Goal: Transaction & Acquisition: Purchase product/service

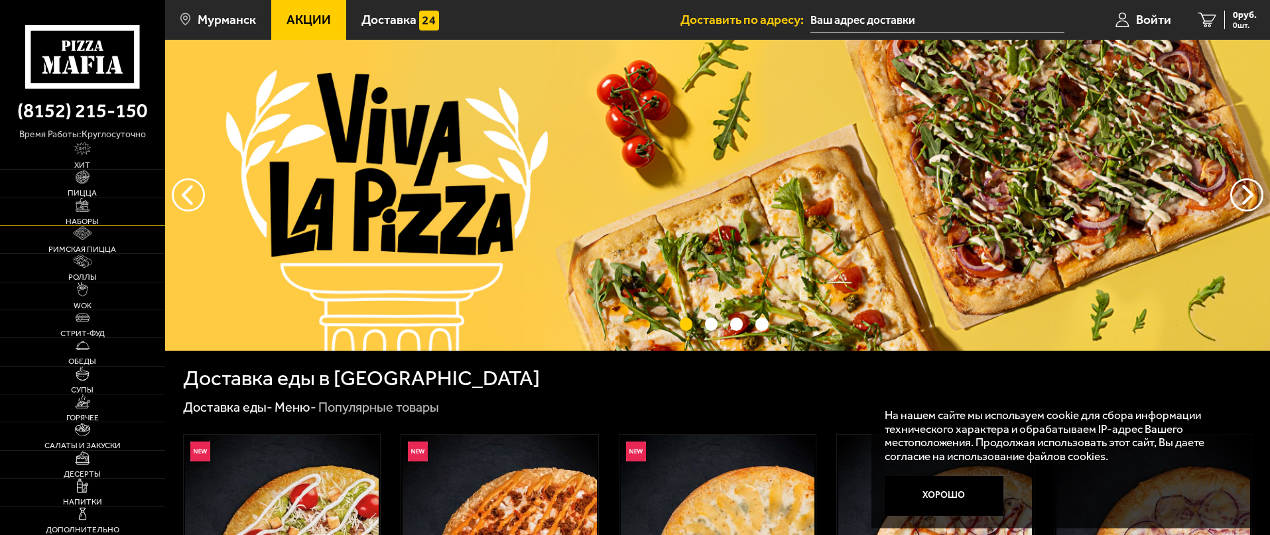
click at [88, 210] on img at bounding box center [83, 205] width 14 height 14
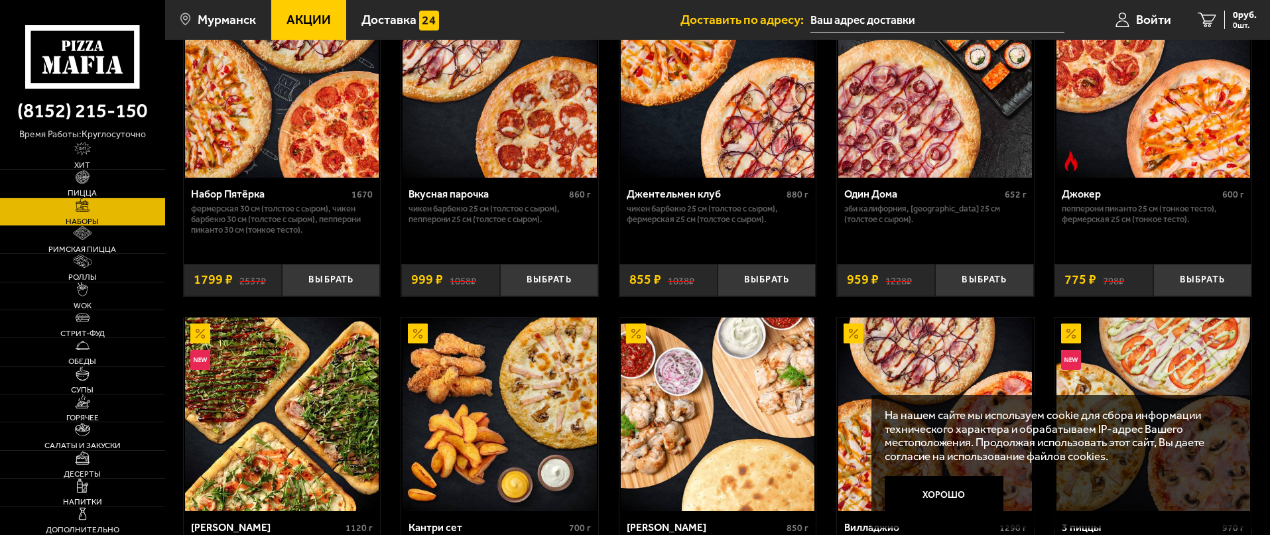
scroll to position [265, 0]
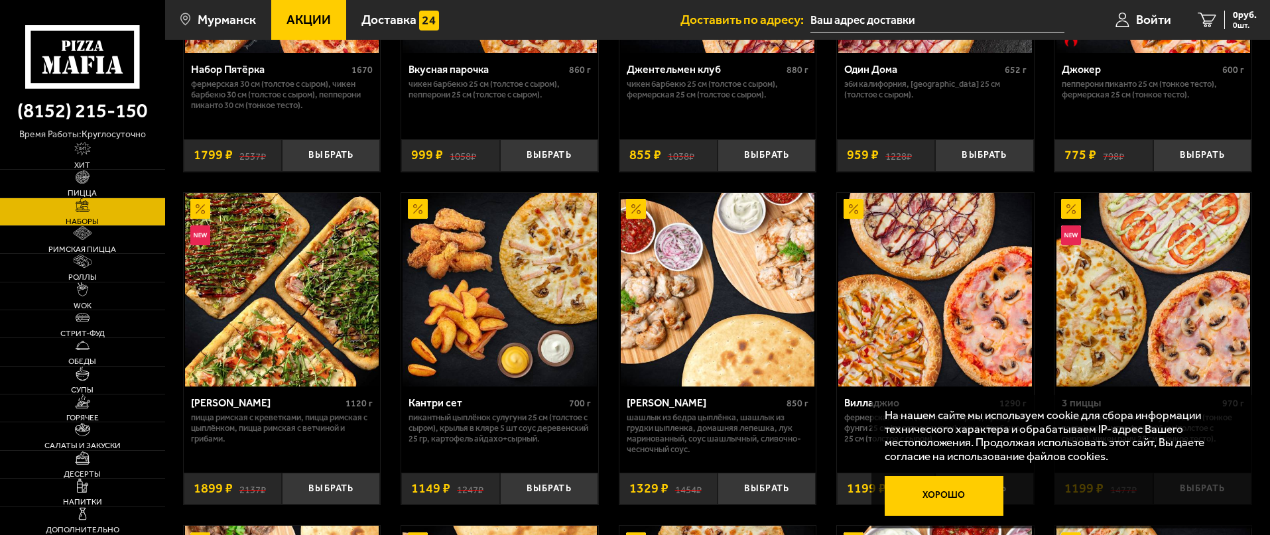
click at [937, 493] on button "Хорошо" at bounding box center [943, 496] width 119 height 40
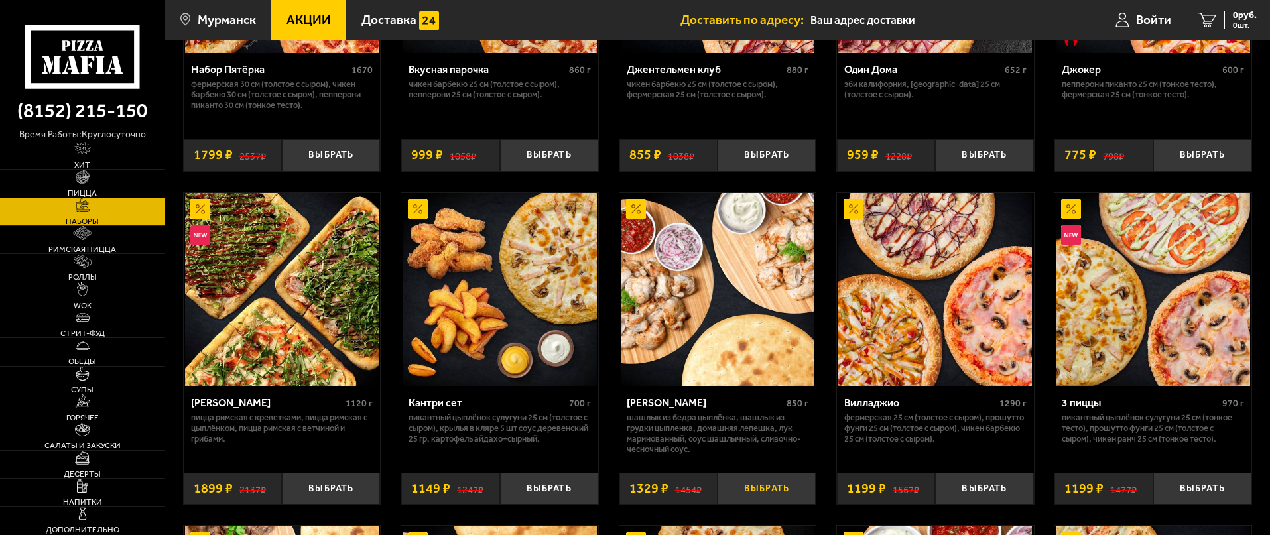
click at [792, 498] on button "Выбрать" at bounding box center [766, 489] width 98 height 32
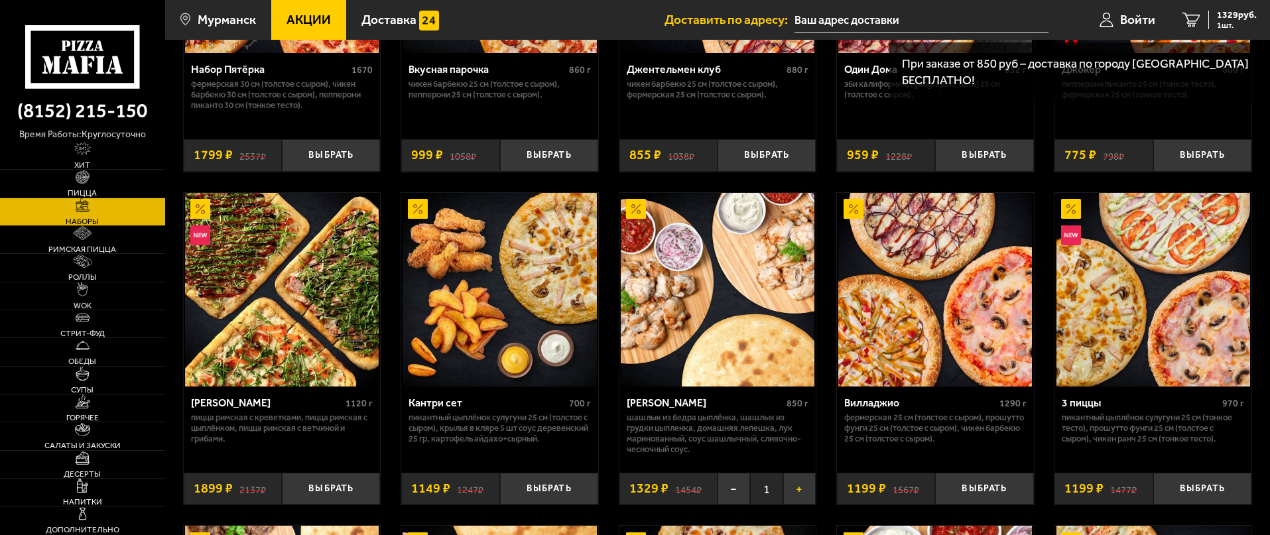
click at [804, 485] on button "+" at bounding box center [799, 489] width 32 height 32
click at [803, 485] on button "+" at bounding box center [799, 489] width 32 height 32
click at [802, 485] on button "+" at bounding box center [799, 489] width 32 height 32
click at [802, 489] on button "+" at bounding box center [799, 489] width 32 height 32
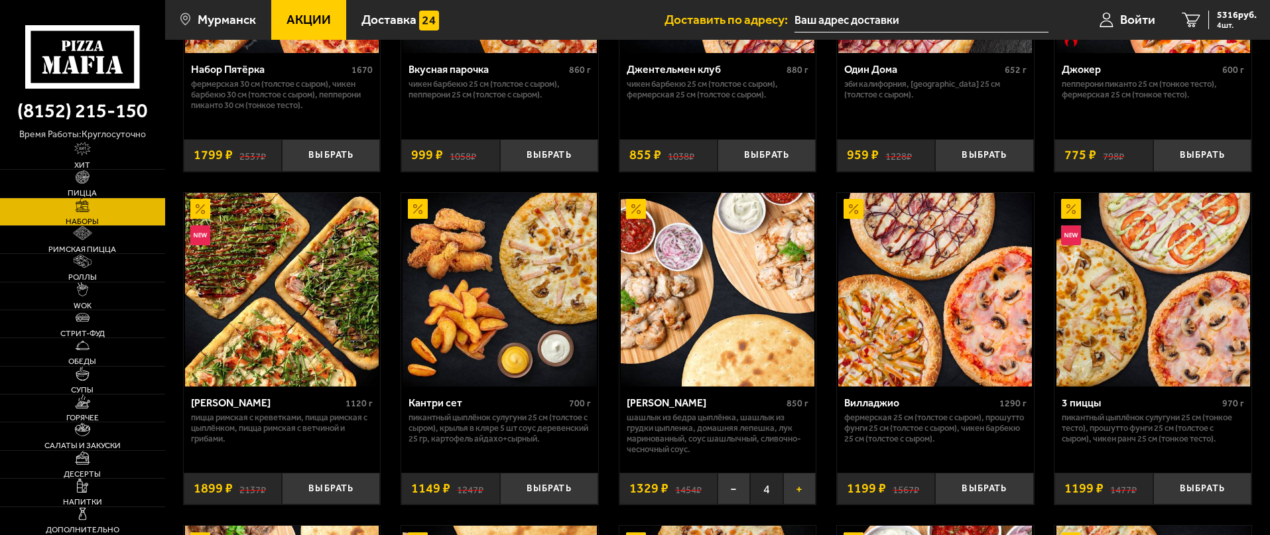
click at [802, 489] on button "+" at bounding box center [799, 489] width 32 height 32
click at [802, 488] on button "+" at bounding box center [799, 489] width 32 height 32
click at [1231, 12] on span "10632 руб." at bounding box center [1233, 15] width 45 height 9
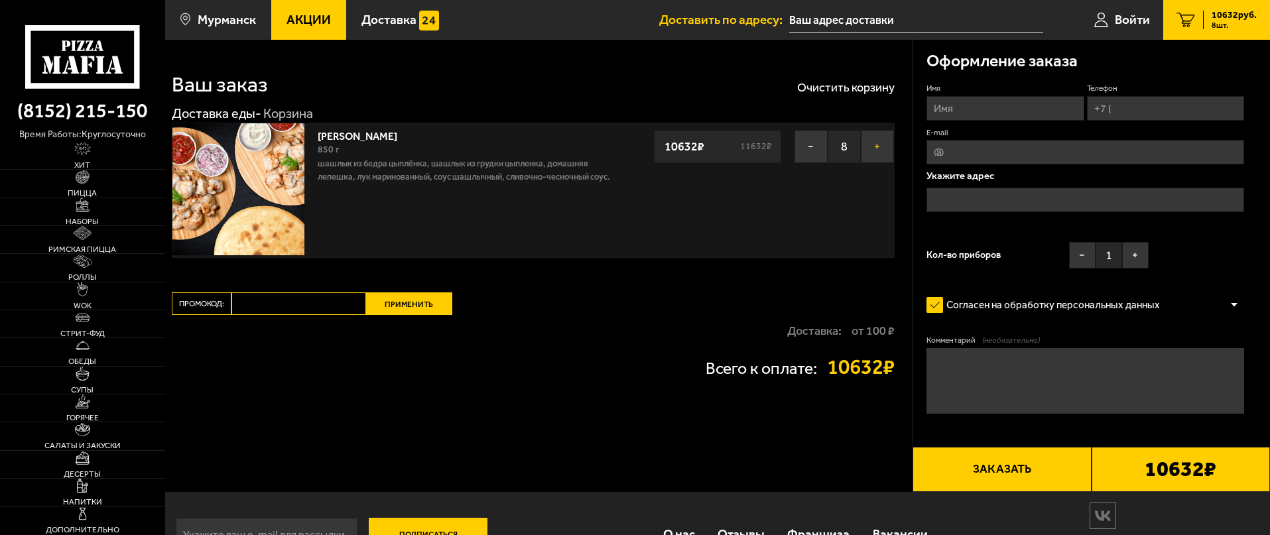
click at [874, 154] on button "+" at bounding box center [877, 146] width 33 height 33
click at [1021, 111] on input "Имя" at bounding box center [1004, 108] width 157 height 25
type input "ТЕСТ"
click at [1128, 117] on input "Телефон" at bounding box center [1165, 108] width 157 height 25
type input "[PHONE_NUMBER]"
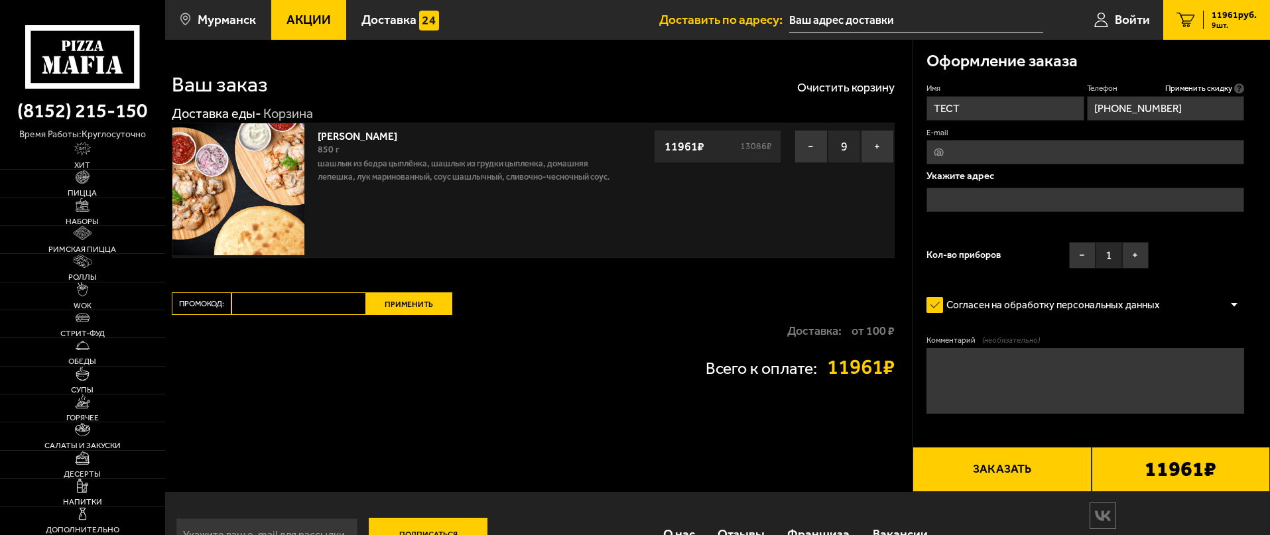
click at [992, 192] on input "text" at bounding box center [1085, 200] width 318 height 25
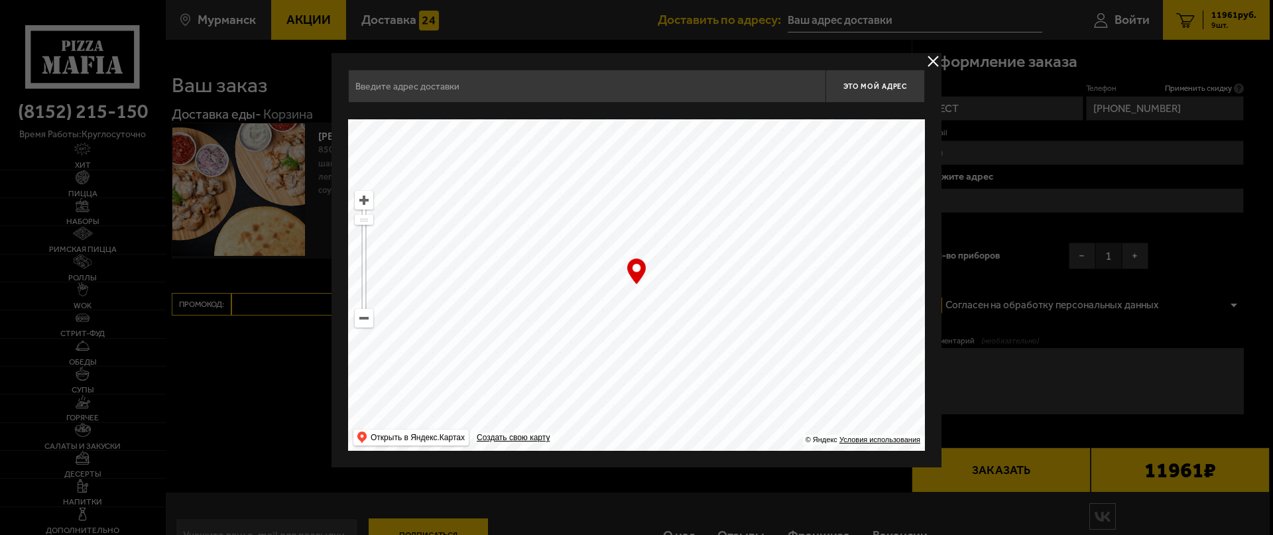
click at [512, 95] on input "text" at bounding box center [586, 86] width 477 height 33
drag, startPoint x: 627, startPoint y: 338, endPoint x: 639, endPoint y: 370, distance: 34.0
click at [639, 370] on ymaps at bounding box center [636, 284] width 577 height 331
type input "[STREET_ADDRESS]"
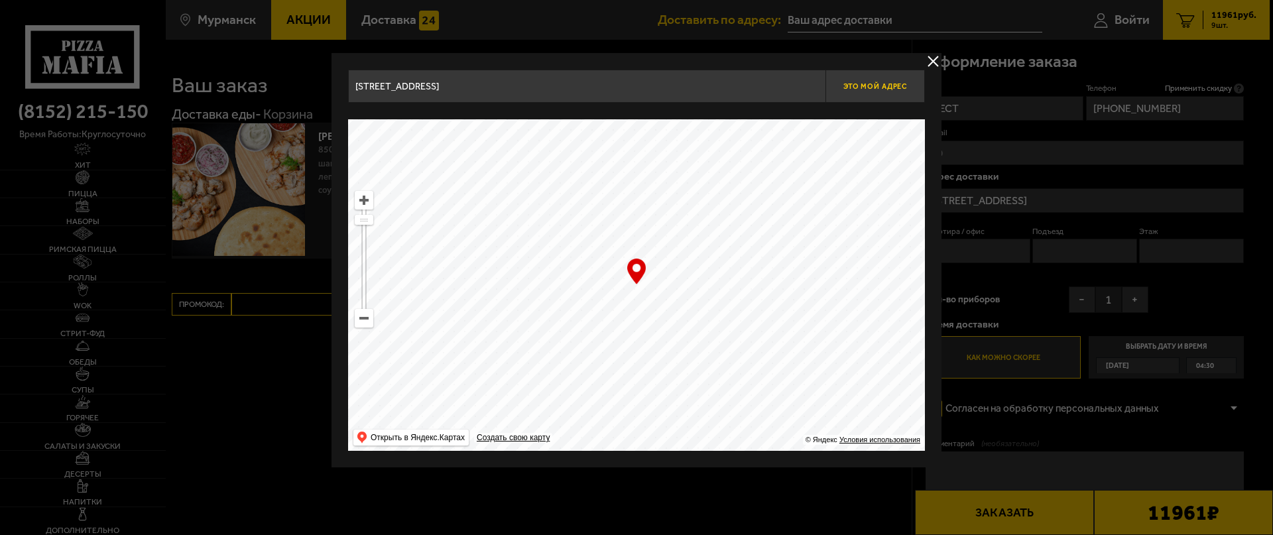
click at [869, 84] on span "Это мой адрес" at bounding box center [875, 86] width 64 height 9
type input "[STREET_ADDRESS]"
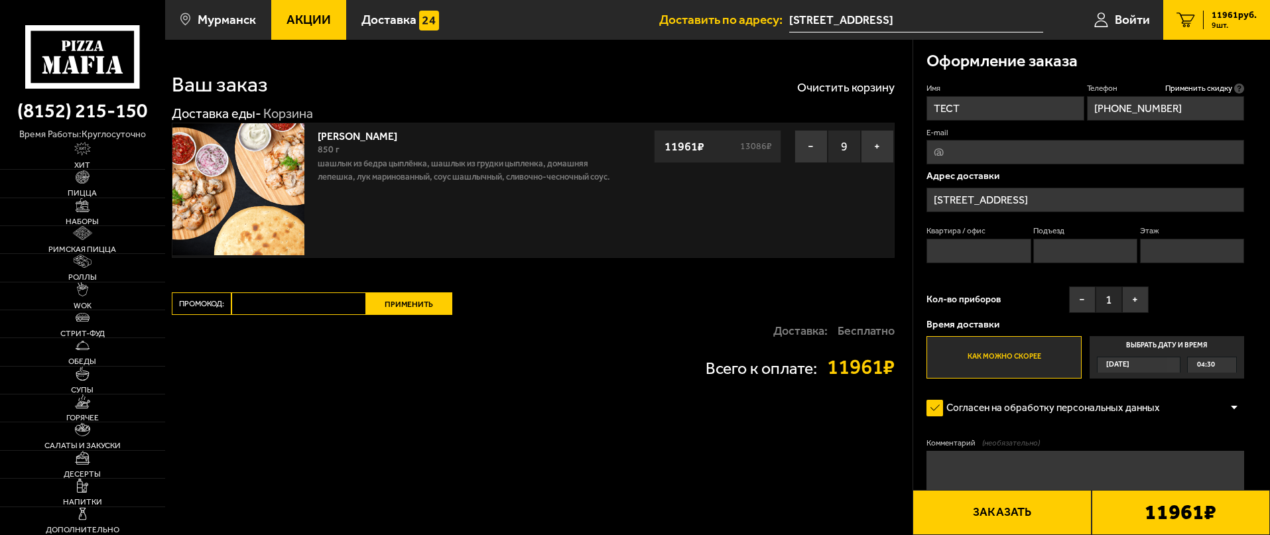
click at [960, 233] on label "Квартира / офис" at bounding box center [978, 230] width 104 height 11
click at [960, 239] on input "Квартира / офис" at bounding box center [978, 251] width 104 height 25
drag, startPoint x: 958, startPoint y: 247, endPoint x: 1028, endPoint y: 254, distance: 69.9
click at [959, 247] on input "Квартира / офис" at bounding box center [978, 251] width 104 height 25
type input "1"
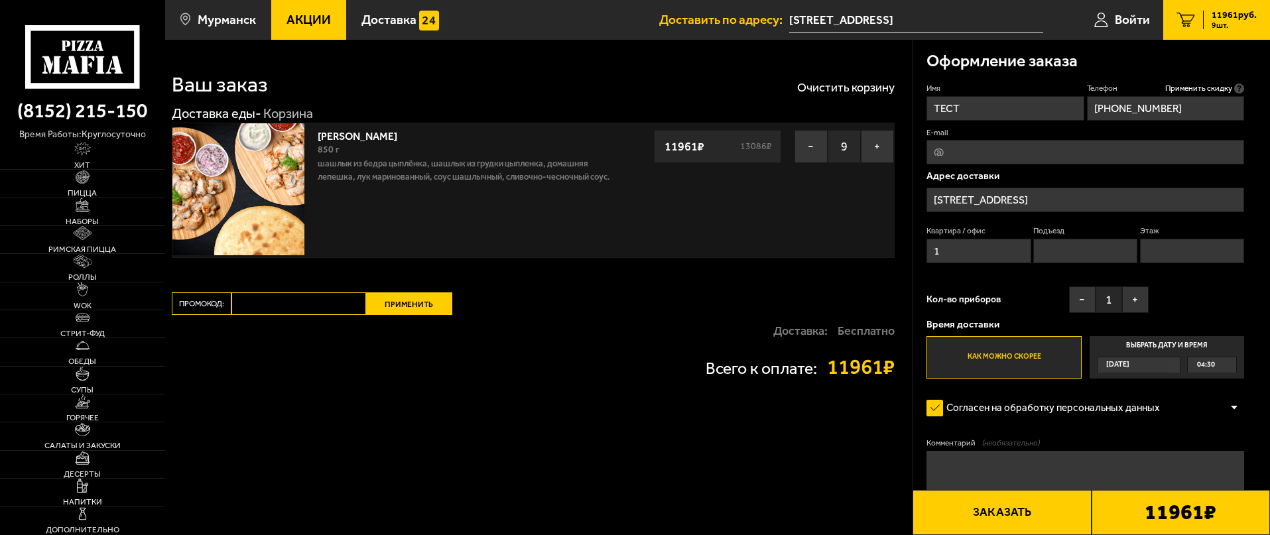
click at [1083, 255] on input "Подъезд" at bounding box center [1085, 251] width 104 height 25
type input "1"
click at [1164, 249] on input "Этаж" at bounding box center [1192, 251] width 104 height 25
type input "1"
click at [974, 464] on textarea "Комментарий (необязательно)" at bounding box center [1085, 484] width 318 height 66
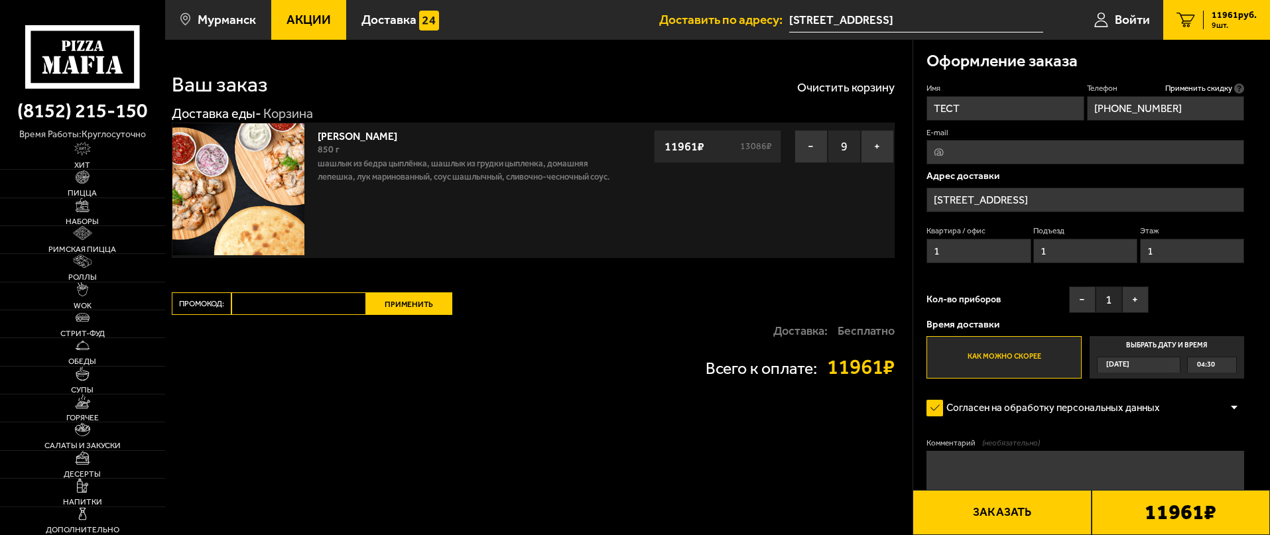
paste textarea "ТЕСТ, НЕ ГОТОВИТЬ"
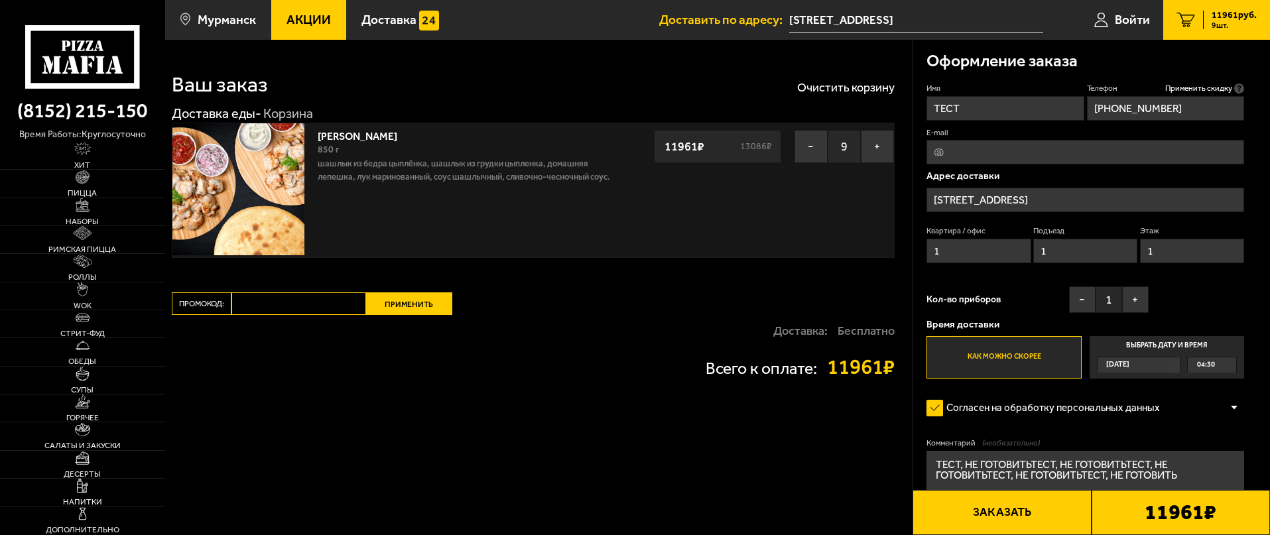
paste textarea "ТЕСТ, НЕ ГОТОВИТЬ"
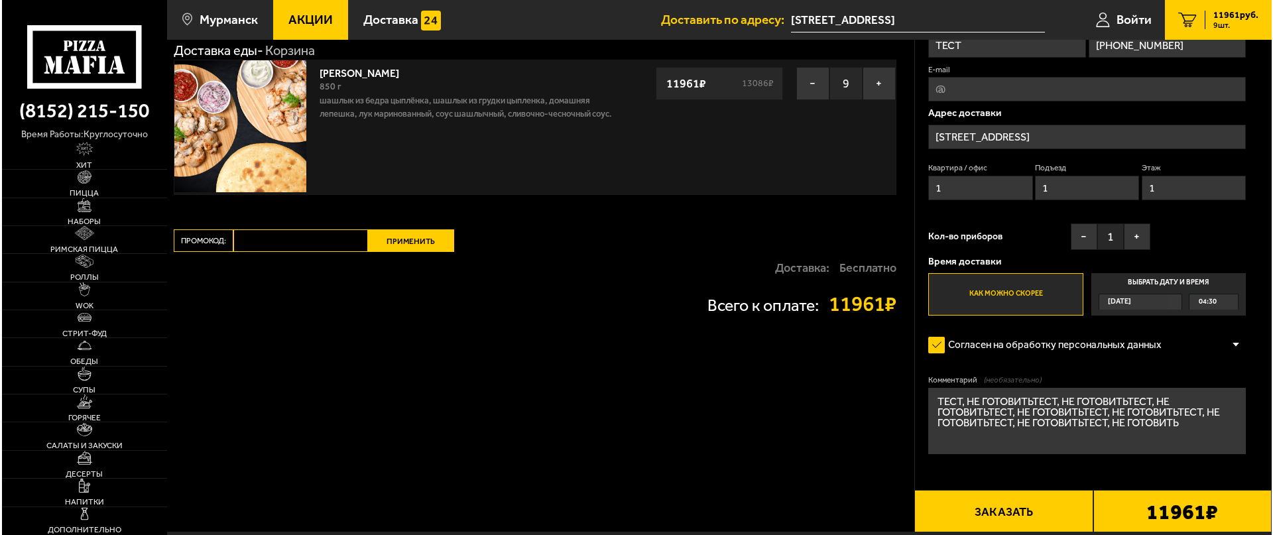
scroll to position [133, 0]
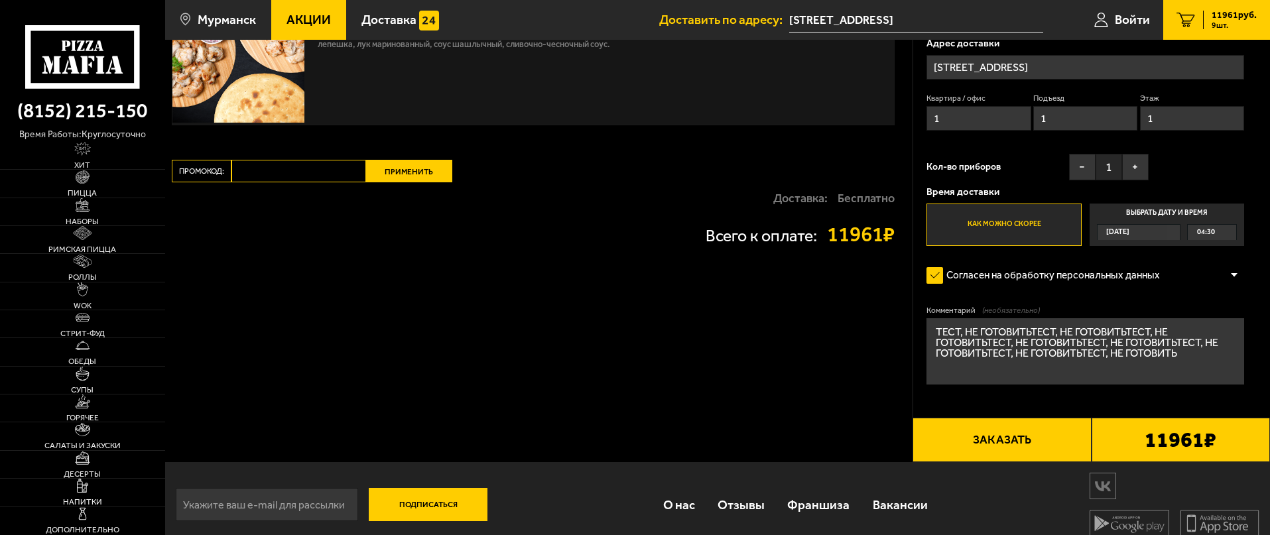
type textarea "ТЕСТ, НЕ ГОТОВИТЬТЕСТ, НЕ ГОТОВИТЬТЕСТ, НЕ ГОТОВИТЬТЕСТ, НЕ ГОТОВИТЬТЕСТ, НЕ ГО…"
click at [1024, 442] on button "Заказать" at bounding box center [1001, 440] width 178 height 45
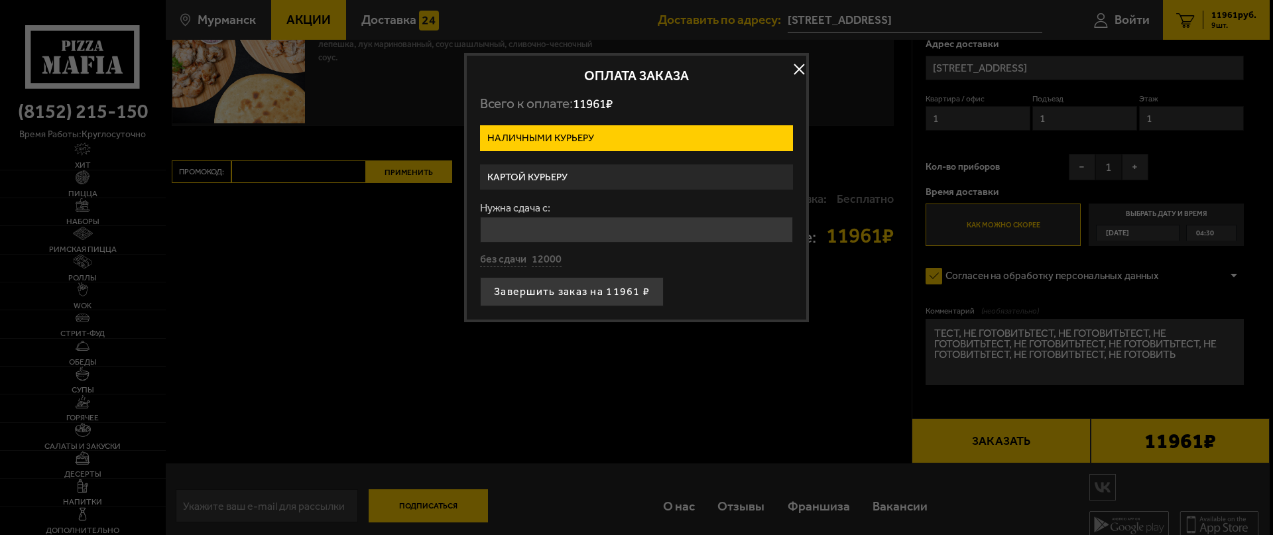
click at [500, 251] on div "Нужна сдача с: без сдачи 12000" at bounding box center [636, 235] width 313 height 64
click at [500, 259] on button "без сдачи" at bounding box center [503, 260] width 46 height 15
type input "0"
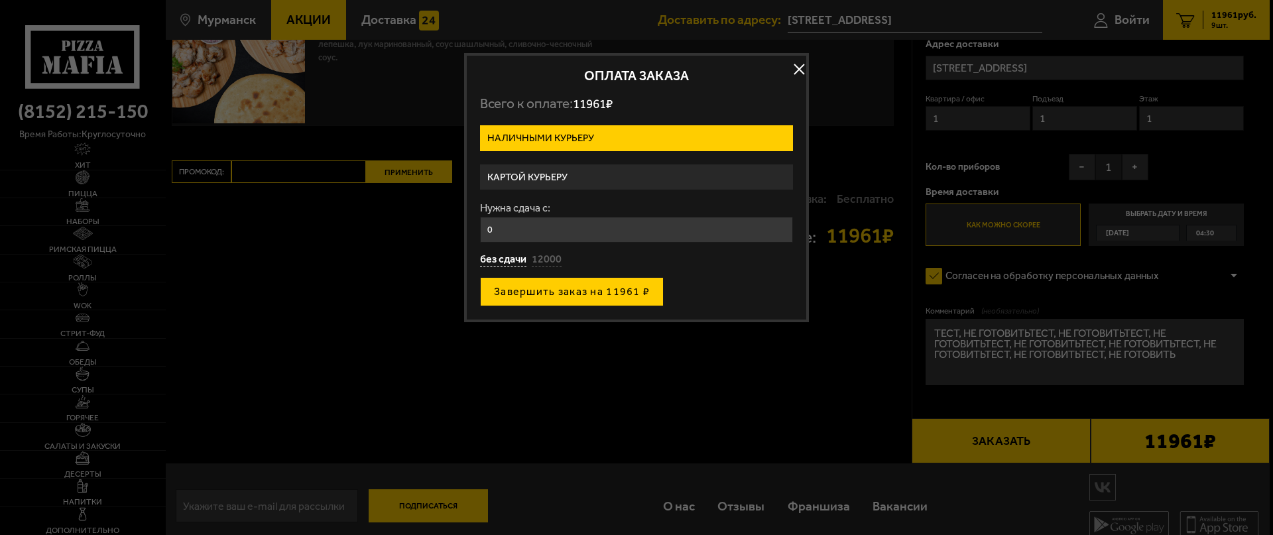
click at [506, 283] on button "Завершить заказ на 11961 ₽" at bounding box center [572, 291] width 184 height 29
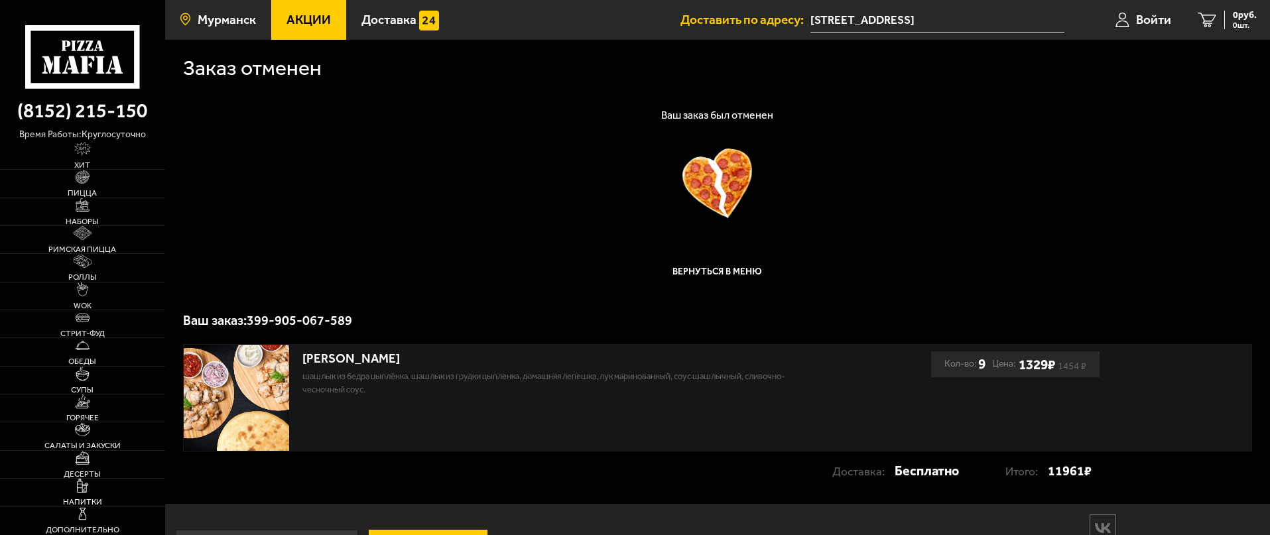
click at [227, 23] on span "Мурманск" at bounding box center [227, 19] width 58 height 13
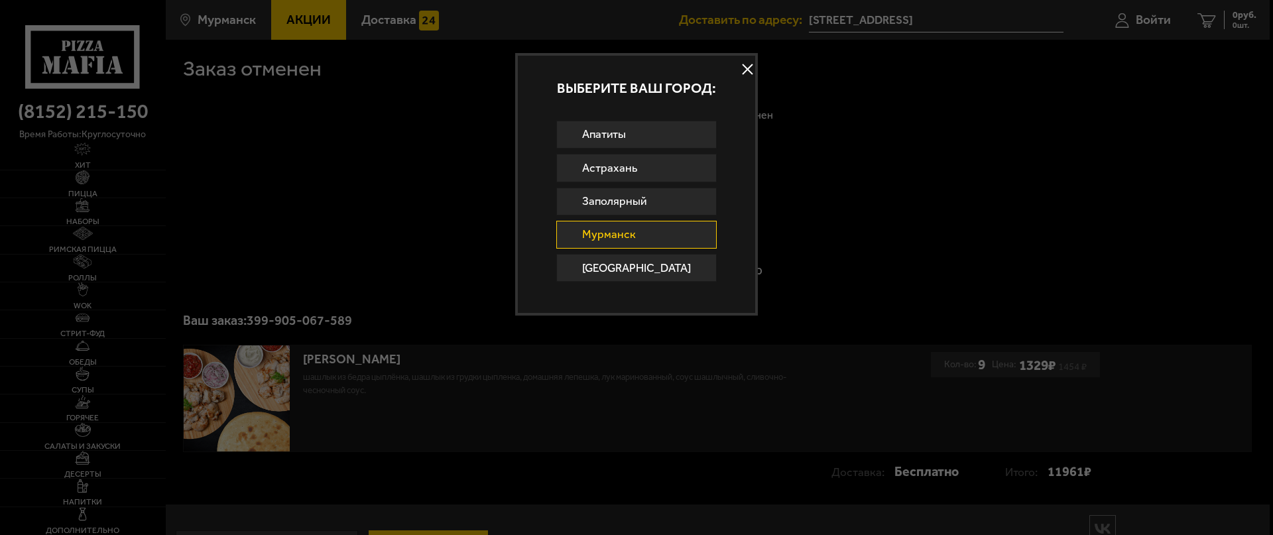
click at [744, 68] on button at bounding box center [748, 70] width 20 height 20
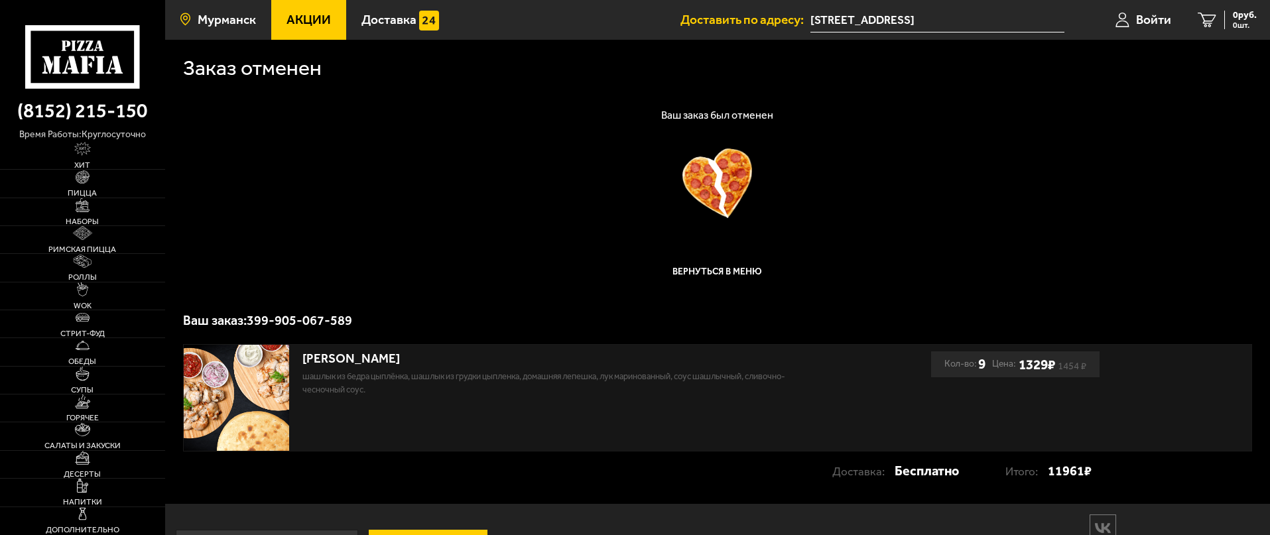
click at [249, 15] on span "Мурманск" at bounding box center [227, 19] width 58 height 13
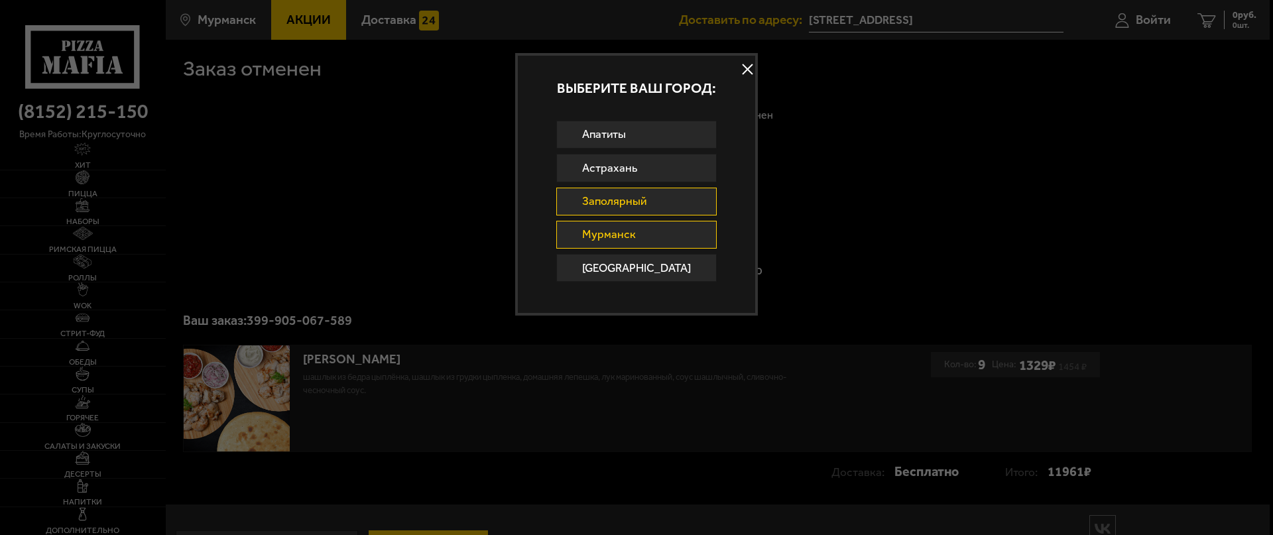
click at [662, 204] on link "Заполярный" at bounding box center [636, 202] width 161 height 28
